Goal: Task Accomplishment & Management: Manage account settings

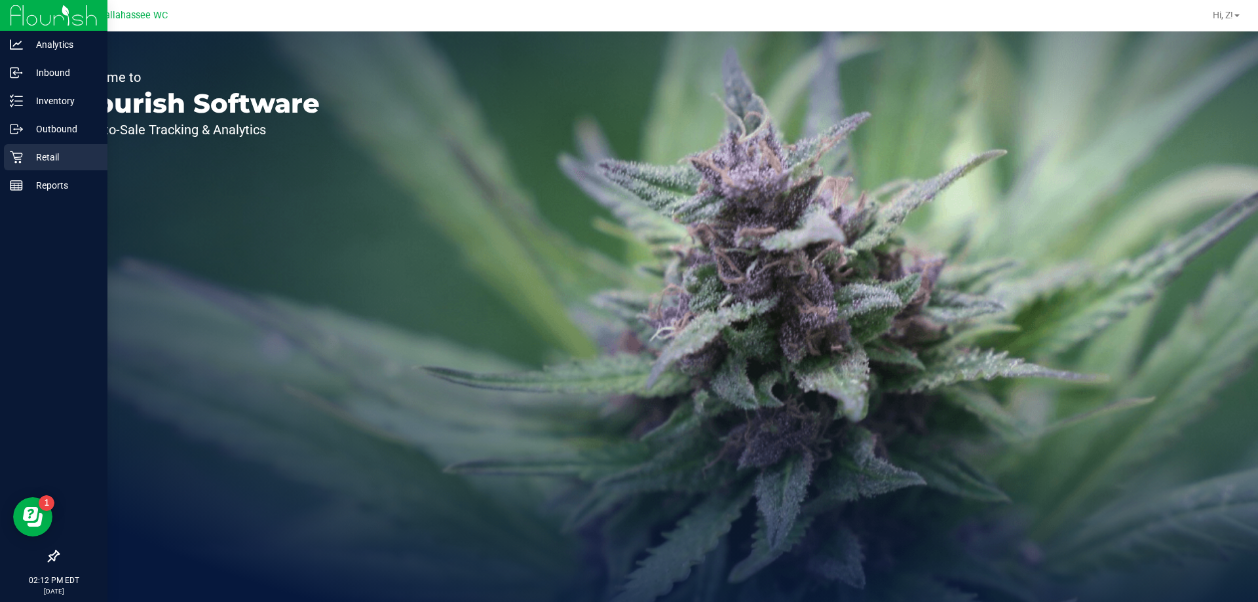
click at [52, 161] on p "Retail" at bounding box center [62, 157] width 79 height 16
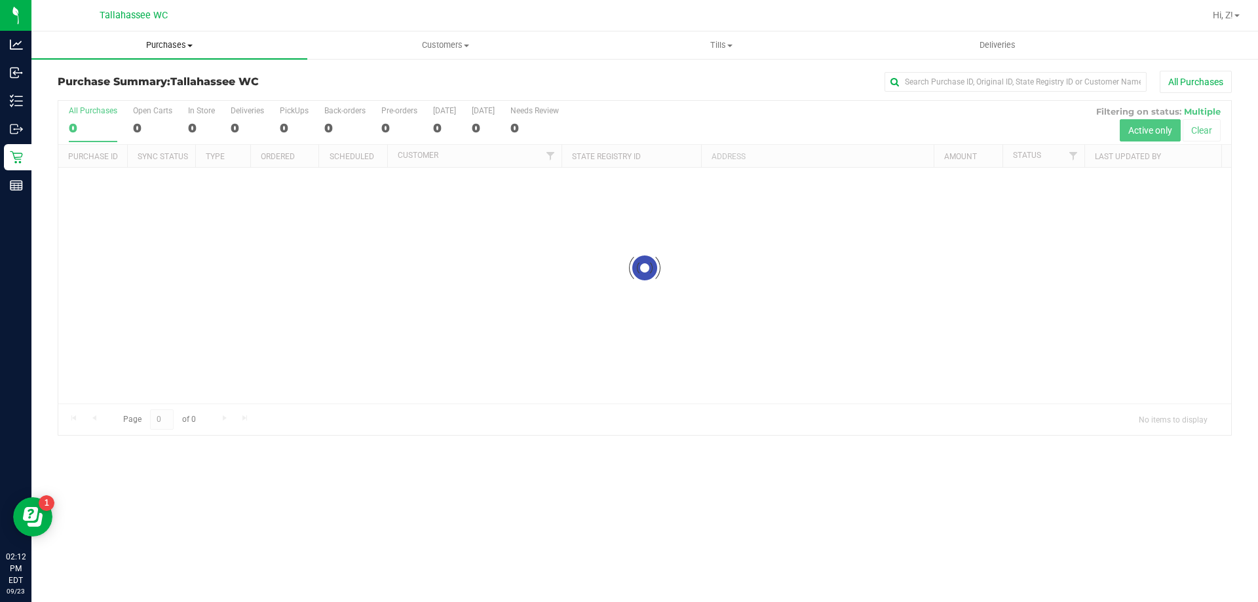
click at [133, 48] on span "Purchases" at bounding box center [169, 45] width 276 height 12
click at [112, 98] on li "Fulfillment" at bounding box center [169, 95] width 276 height 16
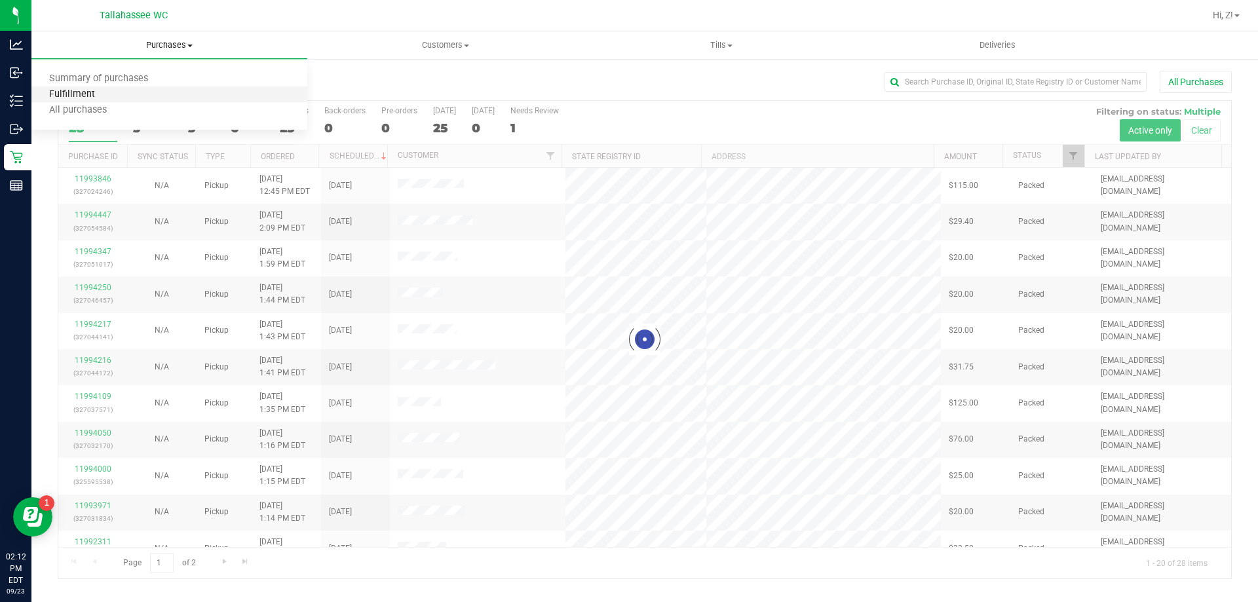
click at [92, 91] on span "Fulfillment" at bounding box center [71, 94] width 81 height 11
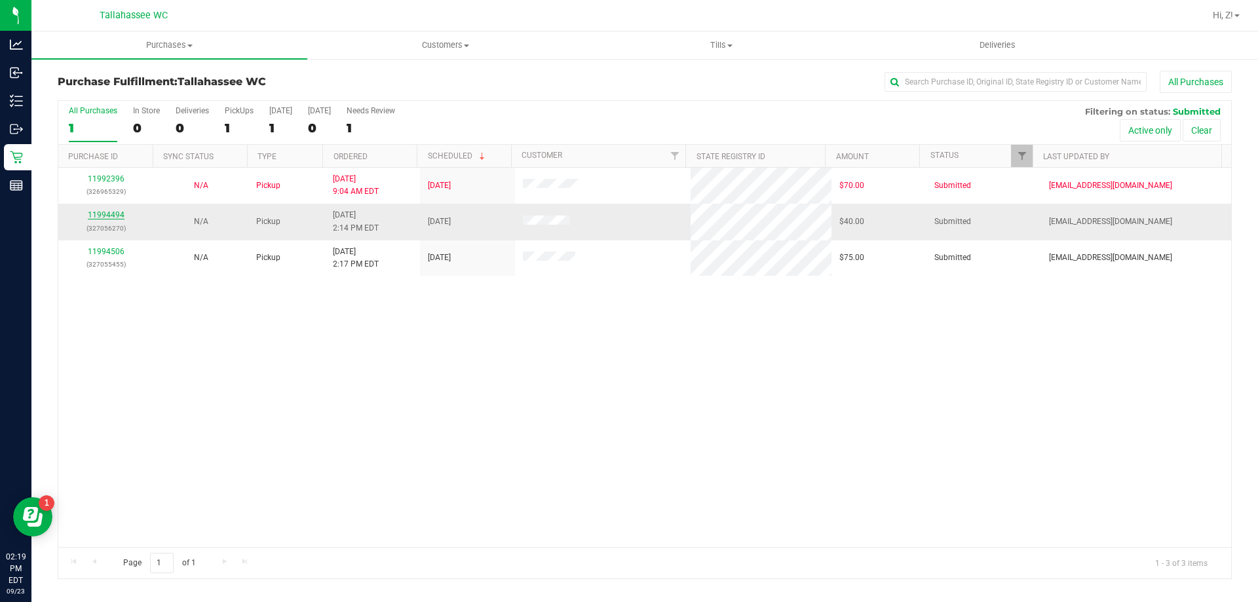
click at [116, 212] on link "11994494" at bounding box center [106, 214] width 37 height 9
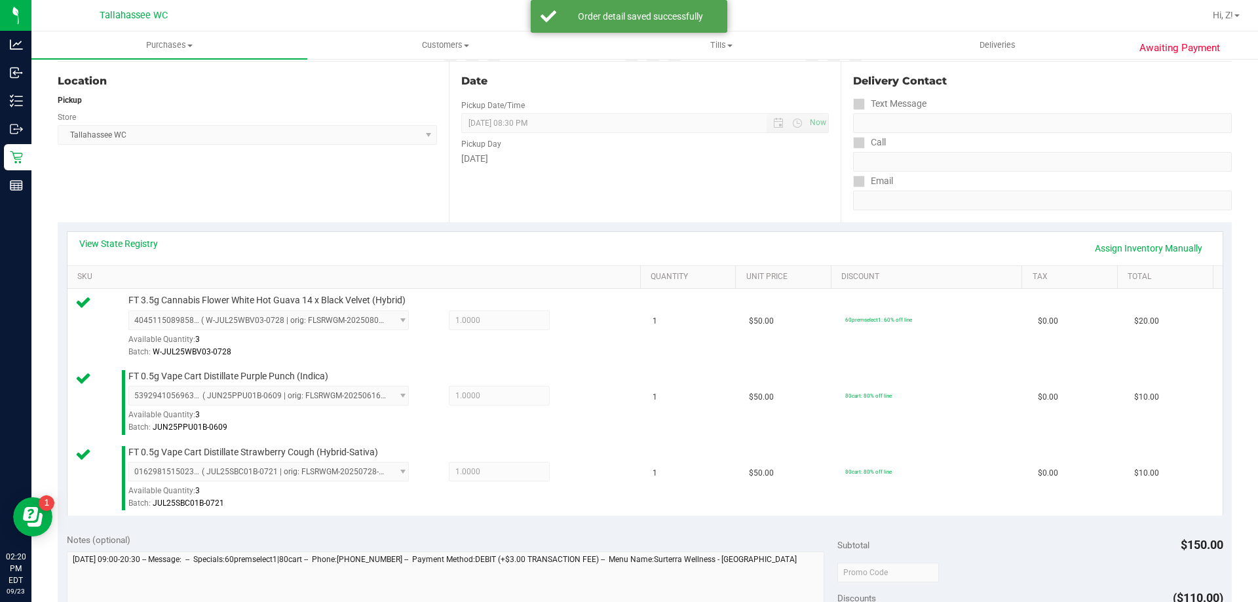
scroll to position [459, 0]
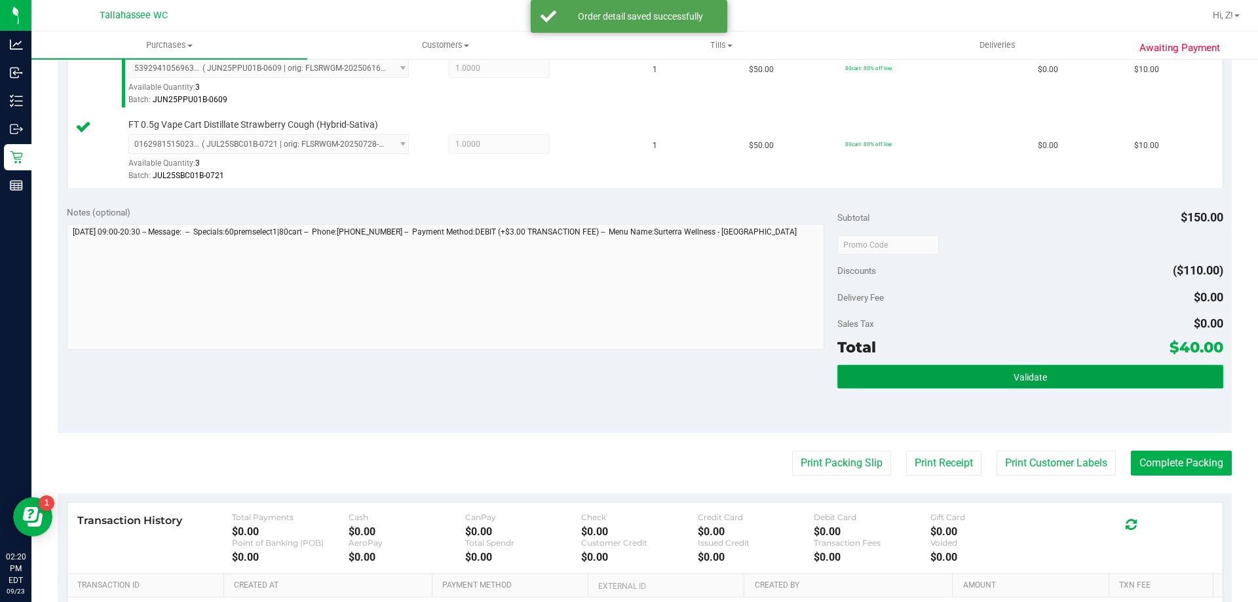
click at [904, 381] on button "Validate" at bounding box center [1030, 377] width 385 height 24
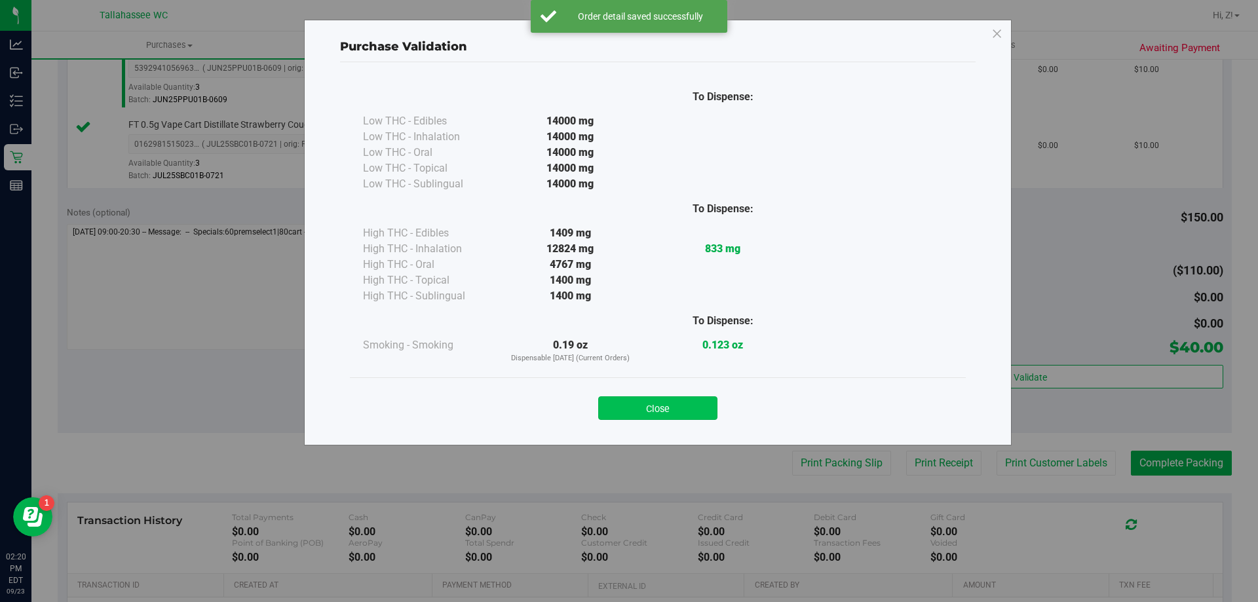
click at [682, 417] on button "Close" at bounding box center [657, 408] width 119 height 24
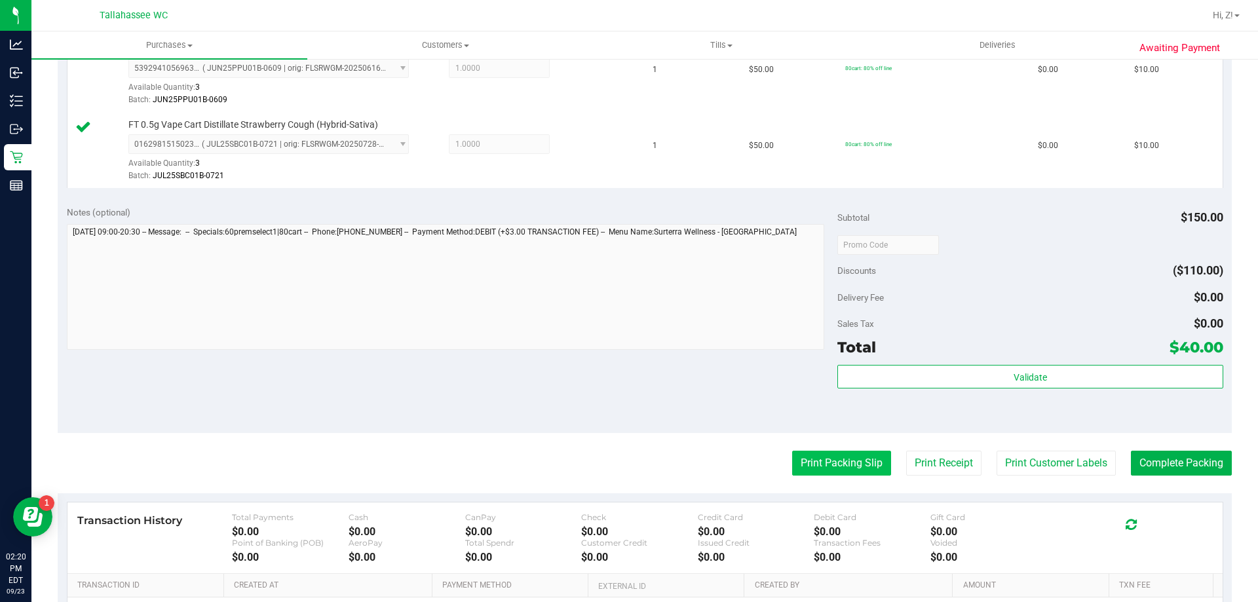
click at [851, 461] on button "Print Packing Slip" at bounding box center [841, 463] width 99 height 25
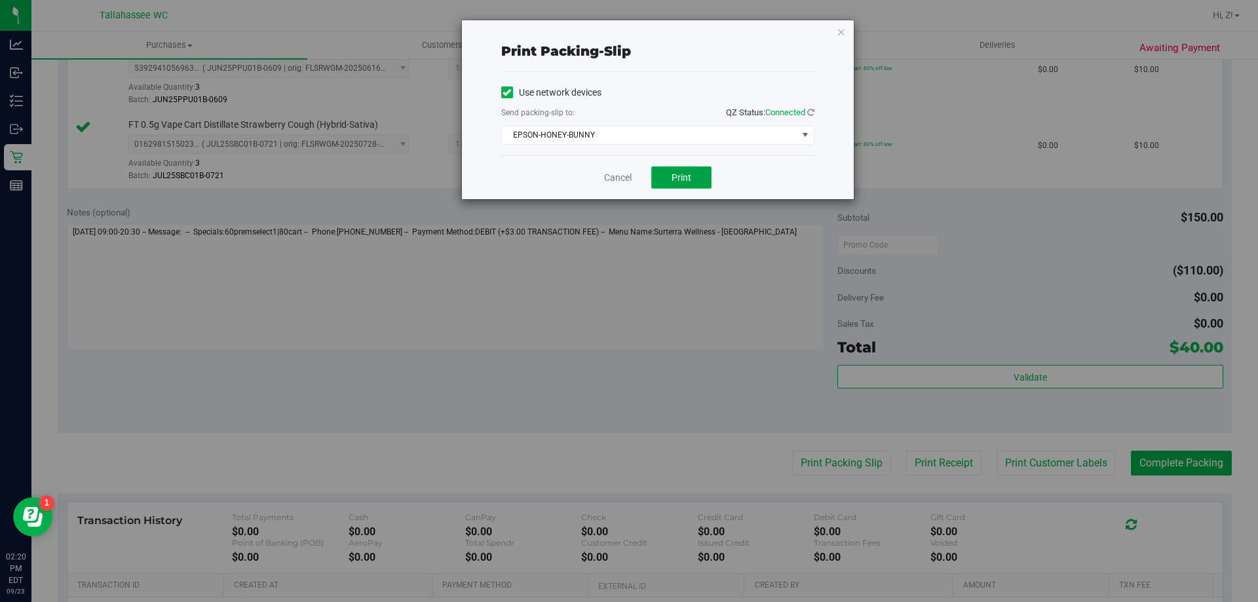
click at [668, 180] on button "Print" at bounding box center [681, 177] width 60 height 22
click at [838, 29] on icon "button" at bounding box center [841, 32] width 9 height 16
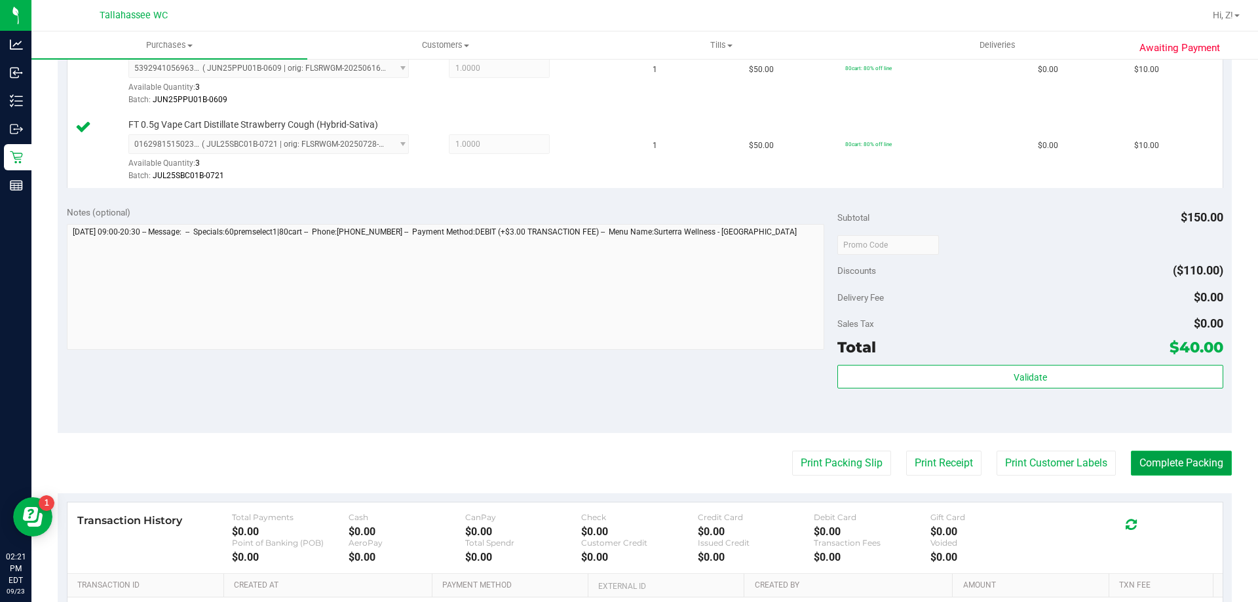
click at [1182, 451] on button "Complete Packing" at bounding box center [1181, 463] width 101 height 25
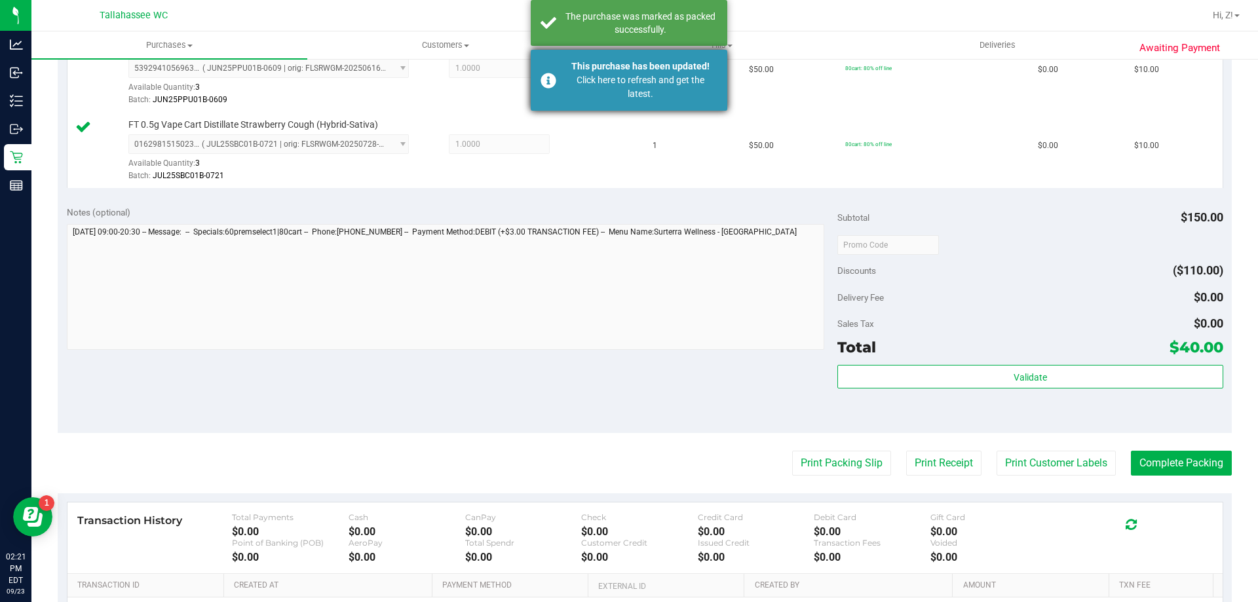
click at [563, 95] on div "This purchase has been updated! Click here to refresh and get the latest." at bounding box center [629, 80] width 197 height 61
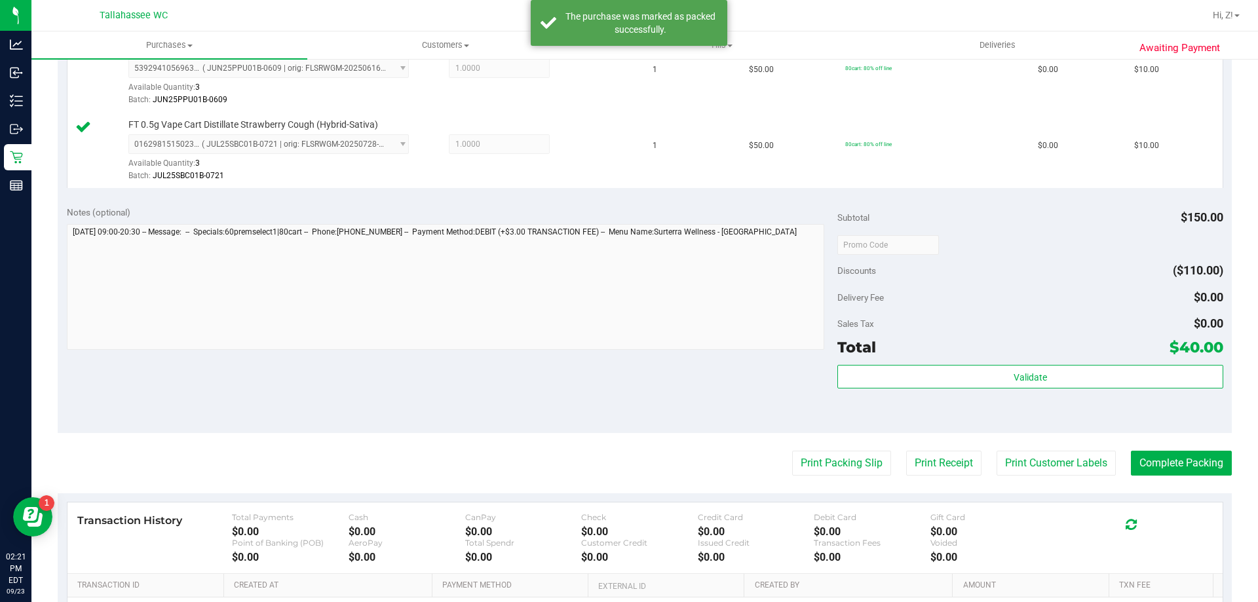
scroll to position [439, 0]
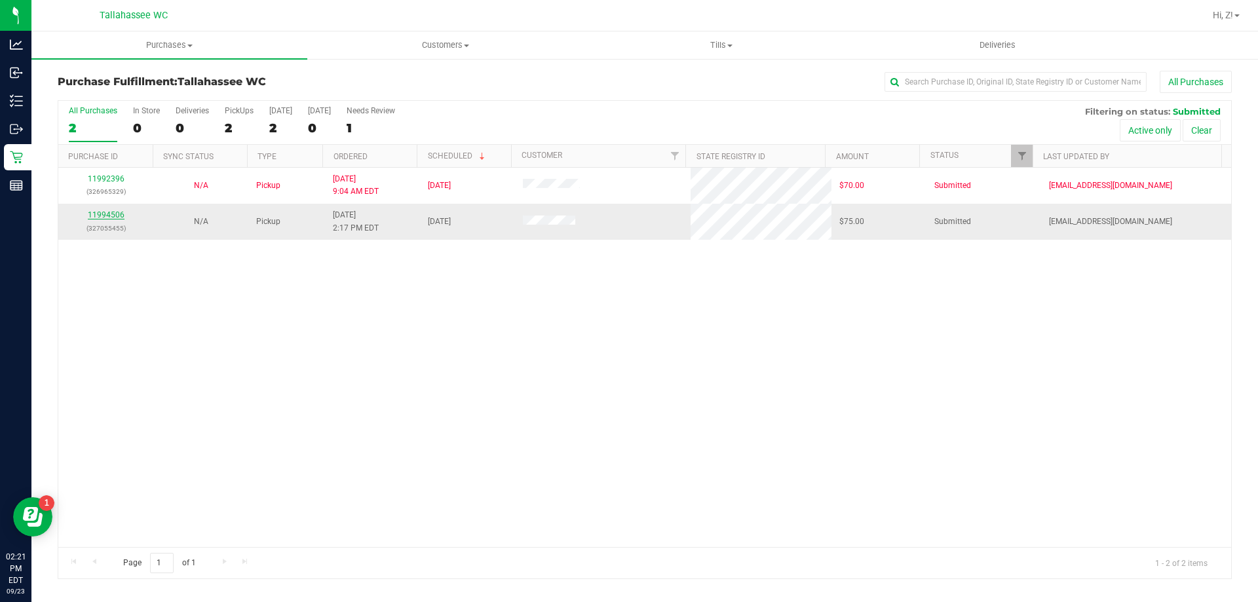
click at [110, 212] on link "11994506" at bounding box center [106, 214] width 37 height 9
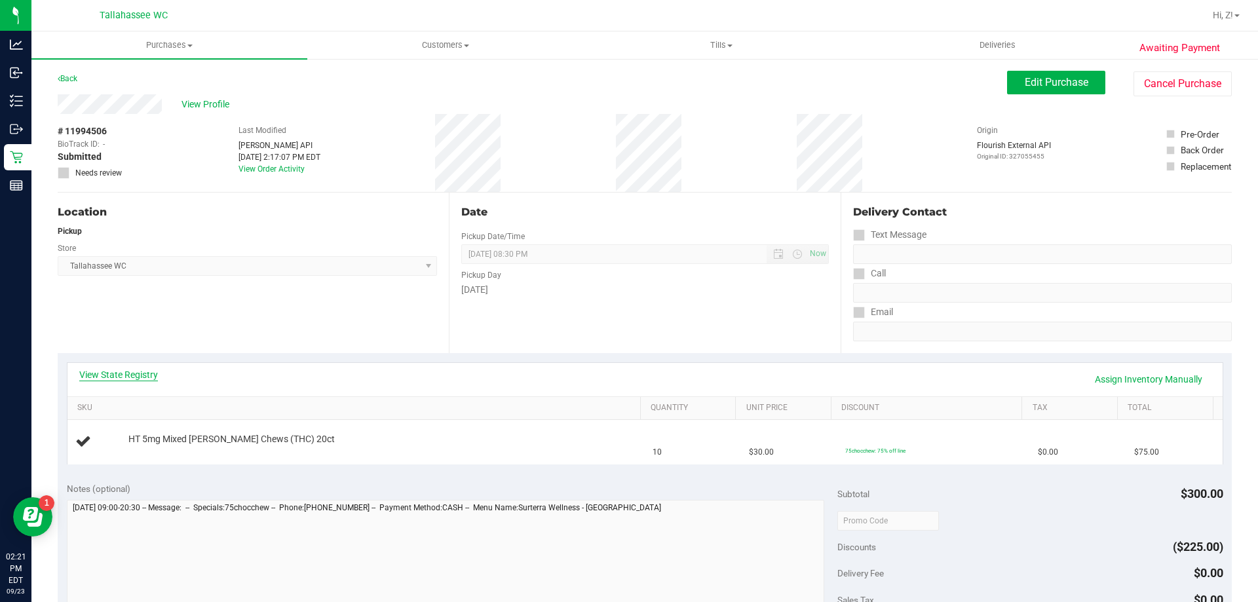
click at [119, 373] on link "View State Registry" at bounding box center [118, 374] width 79 height 13
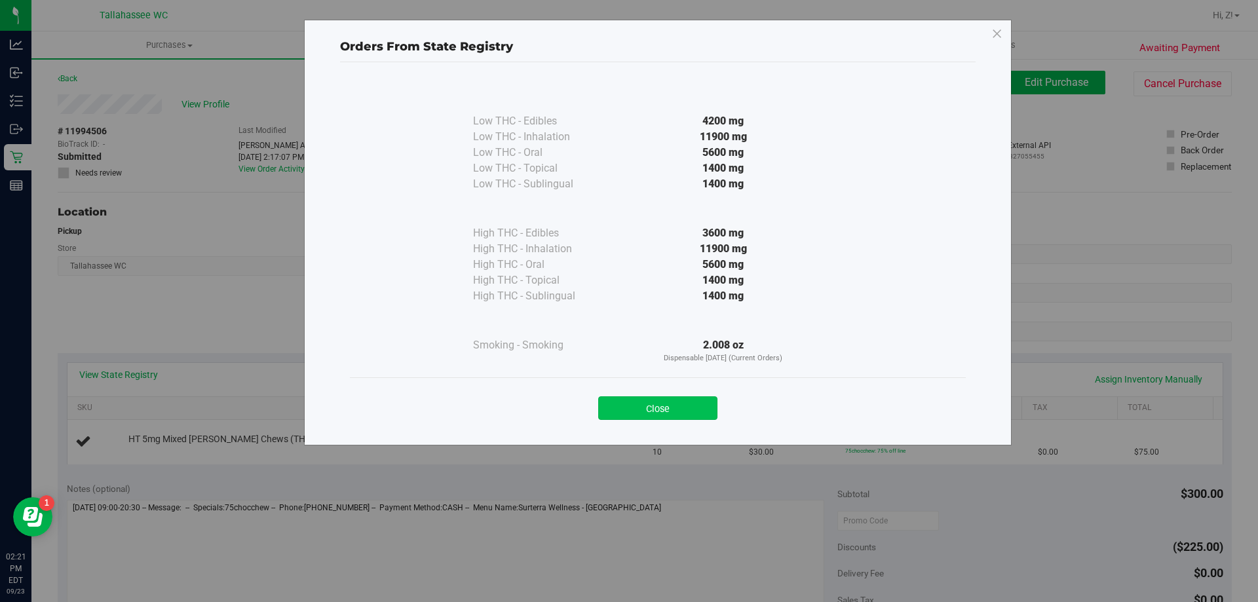
click at [609, 406] on button "Close" at bounding box center [657, 408] width 119 height 24
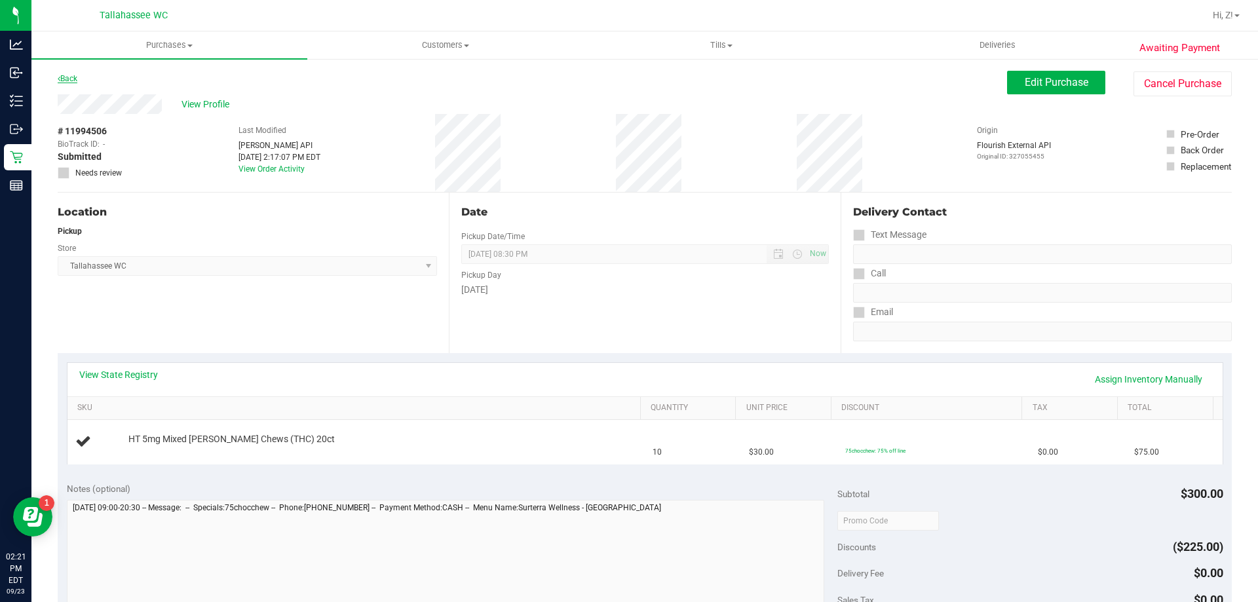
click at [77, 76] on link "Back" at bounding box center [68, 78] width 20 height 9
